Goal: Transaction & Acquisition: Purchase product/service

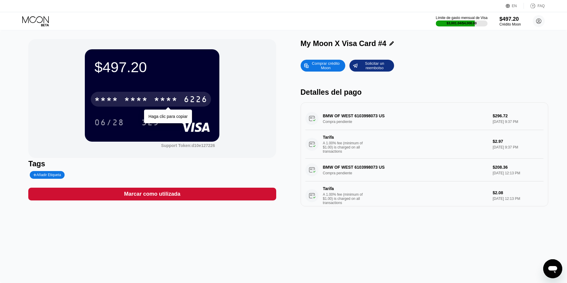
click at [165, 100] on div "* * * *" at bounding box center [166, 100] width 24 height 10
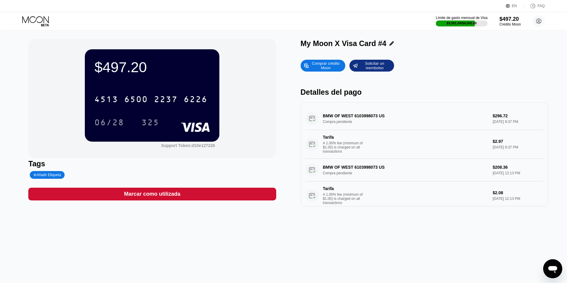
click at [30, 17] on icon at bounding box center [36, 21] width 28 height 10
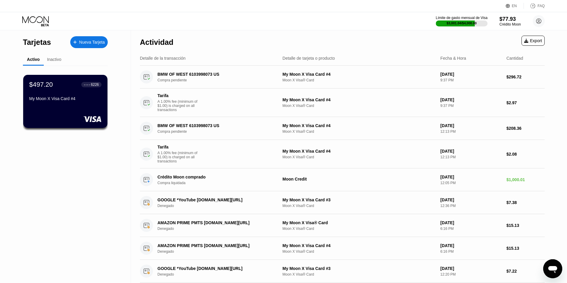
click at [55, 91] on div "$497.20 ● ● ● ● 6226 My Moon X Visa Card #4" at bounding box center [65, 92] width 72 height 23
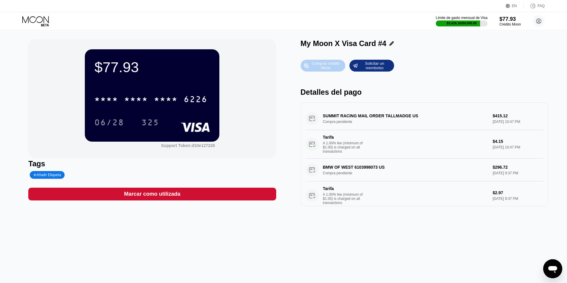
click at [333, 65] on div "Comprar crédito Moon" at bounding box center [325, 66] width 33 height 10
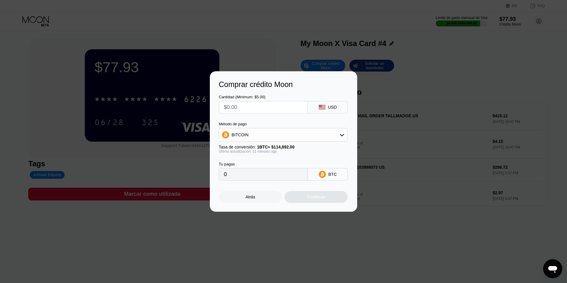
drag, startPoint x: 257, startPoint y: 106, endPoint x: 176, endPoint y: 95, distance: 82.3
click at [177, 95] on div "Comprar crédito Moon Cantidad (Minimum: $5.00) USD Método de pago BITCOIN Tasa …" at bounding box center [283, 141] width 567 height 141
type input "$8"
type input "0.00006971"
type input "$85"
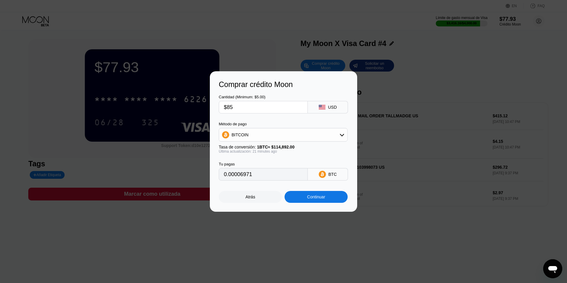
type input "0.00074059"
type input "$85"
click at [274, 134] on div "BITCOIN" at bounding box center [283, 135] width 128 height 12
click at [234, 162] on span "USDT on TRON" at bounding box center [248, 164] width 30 height 5
type input "85.86"
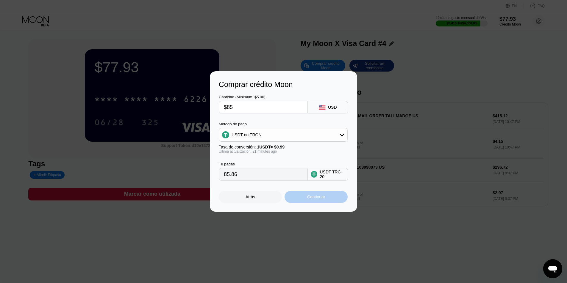
click at [315, 200] on div "Continuar" at bounding box center [316, 197] width 18 height 5
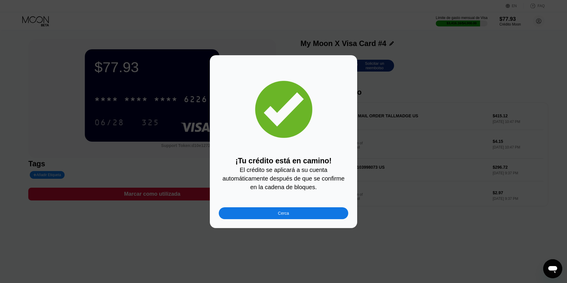
click at [322, 223] on div "¡Tu crédito está en camino! El crédito se aplicará a su cuenta automáticamente …" at bounding box center [283, 141] width 147 height 173
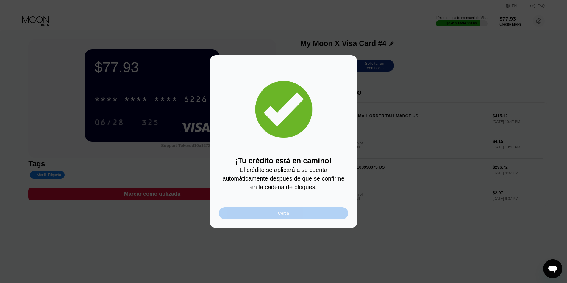
drag, startPoint x: 319, startPoint y: 217, endPoint x: 172, endPoint y: 134, distance: 169.2
click at [319, 217] on div "Cerca" at bounding box center [283, 214] width 129 height 12
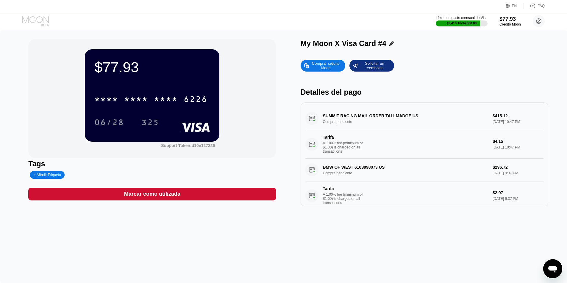
click at [32, 23] on icon at bounding box center [35, 19] width 26 height 7
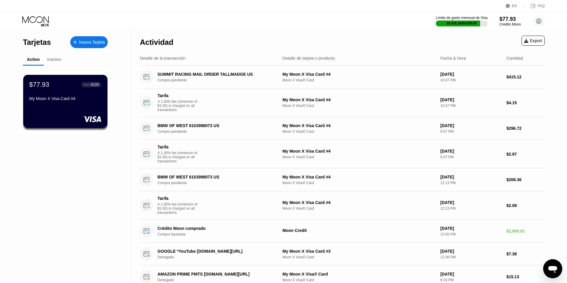
click at [34, 24] on icon at bounding box center [36, 21] width 28 height 10
click at [61, 88] on div "$77.93 ● ● ● ● 6226" at bounding box center [65, 85] width 73 height 8
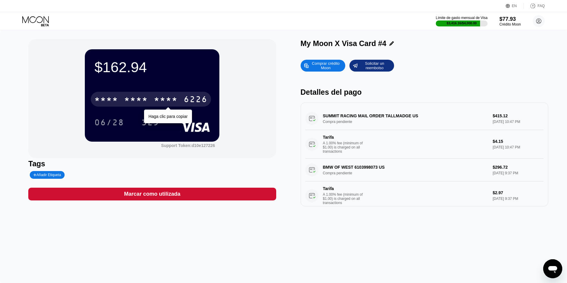
click at [130, 100] on div "* * * *" at bounding box center [136, 100] width 24 height 10
